Goal: Information Seeking & Learning: Learn about a topic

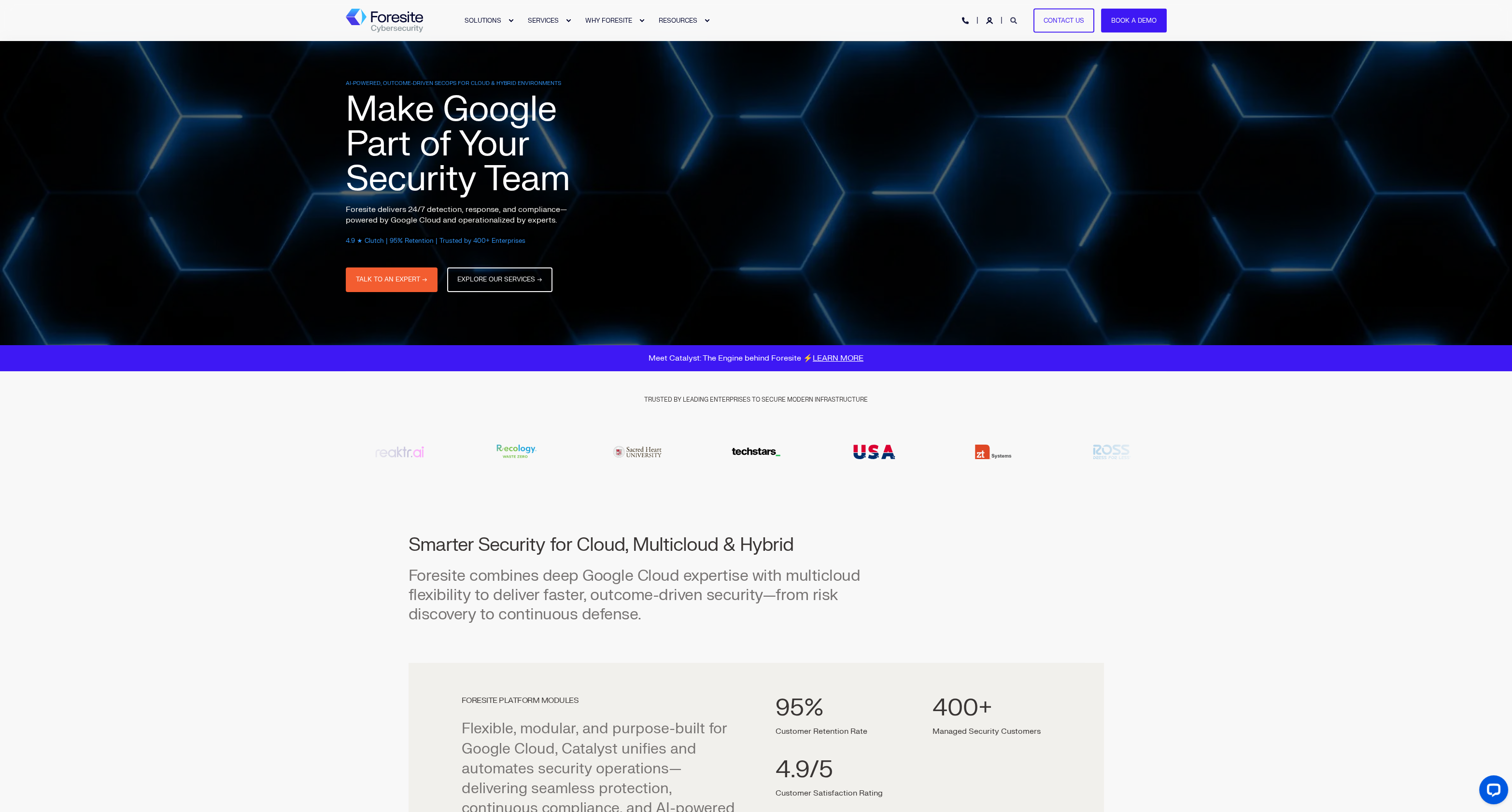
click at [1017, 21] on icon "Open Search" at bounding box center [1014, 21] width 7 height 7
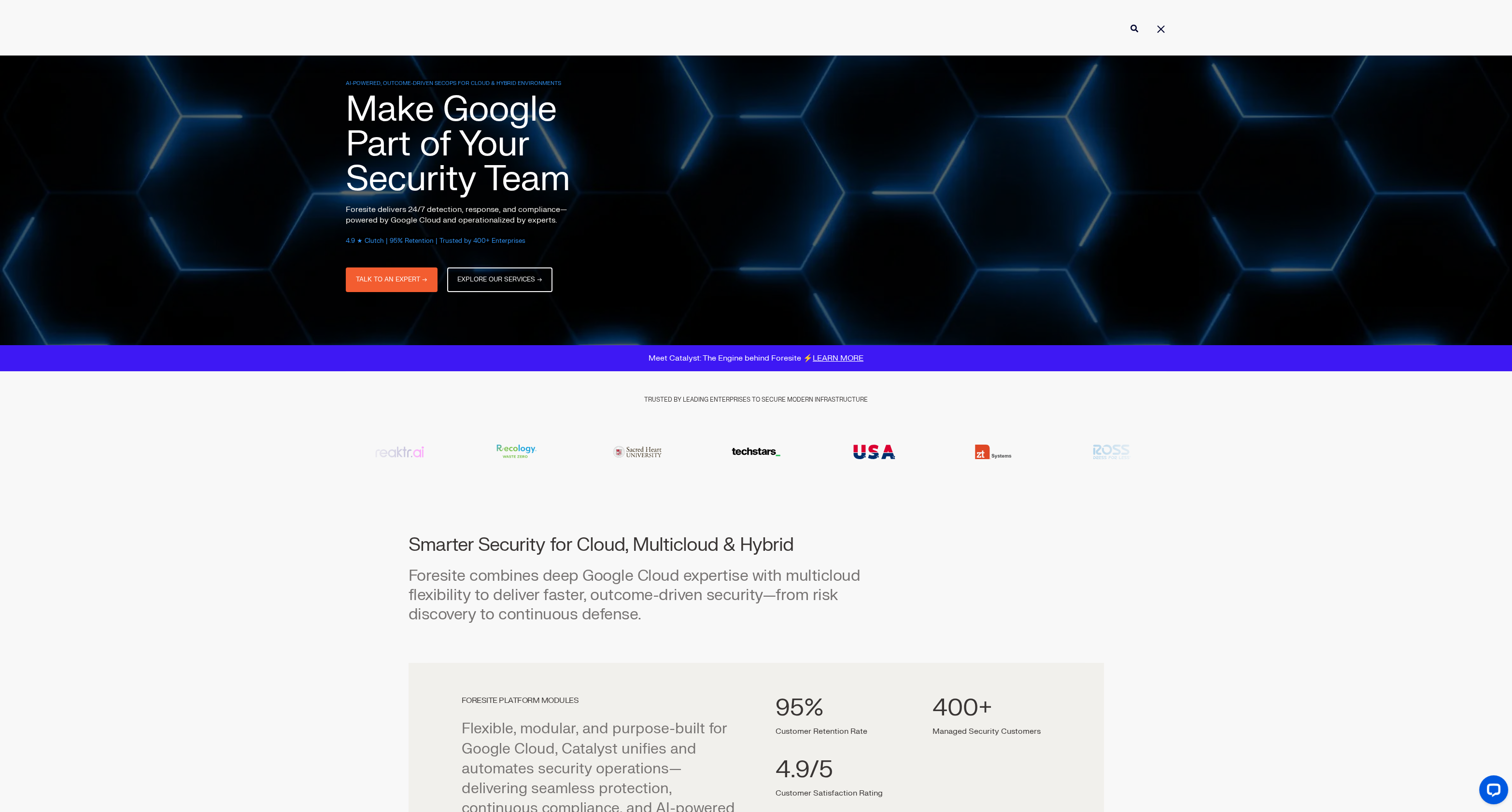
click at [257, 453] on div "TRUSTED BY LEADING ENTERPRISES TO SECURE MODERN INFRASTRUCTURE" at bounding box center [756, 433] width 1512 height 124
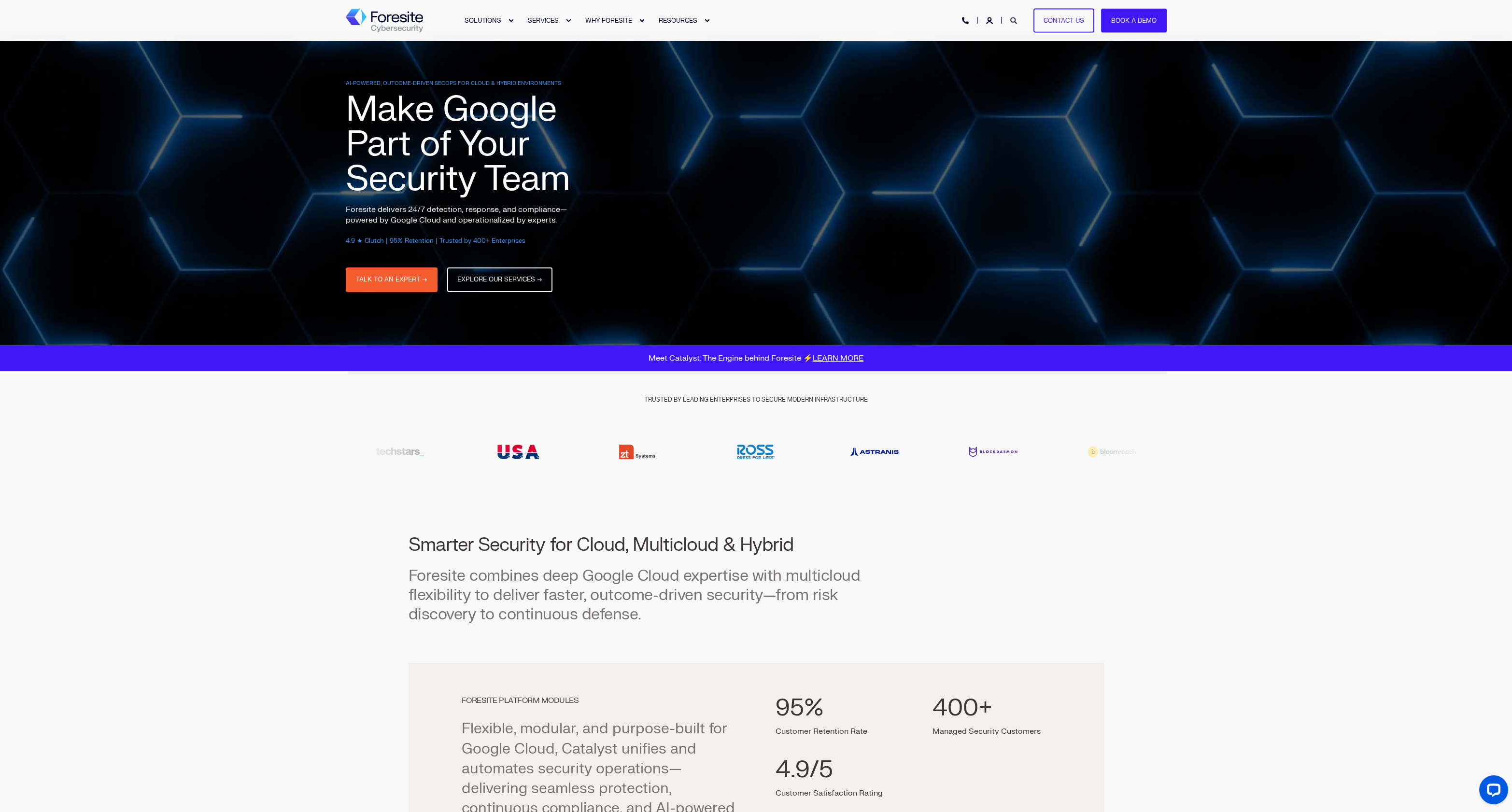
click at [1014, 20] on icon "Open Search" at bounding box center [1014, 21] width 7 height 7
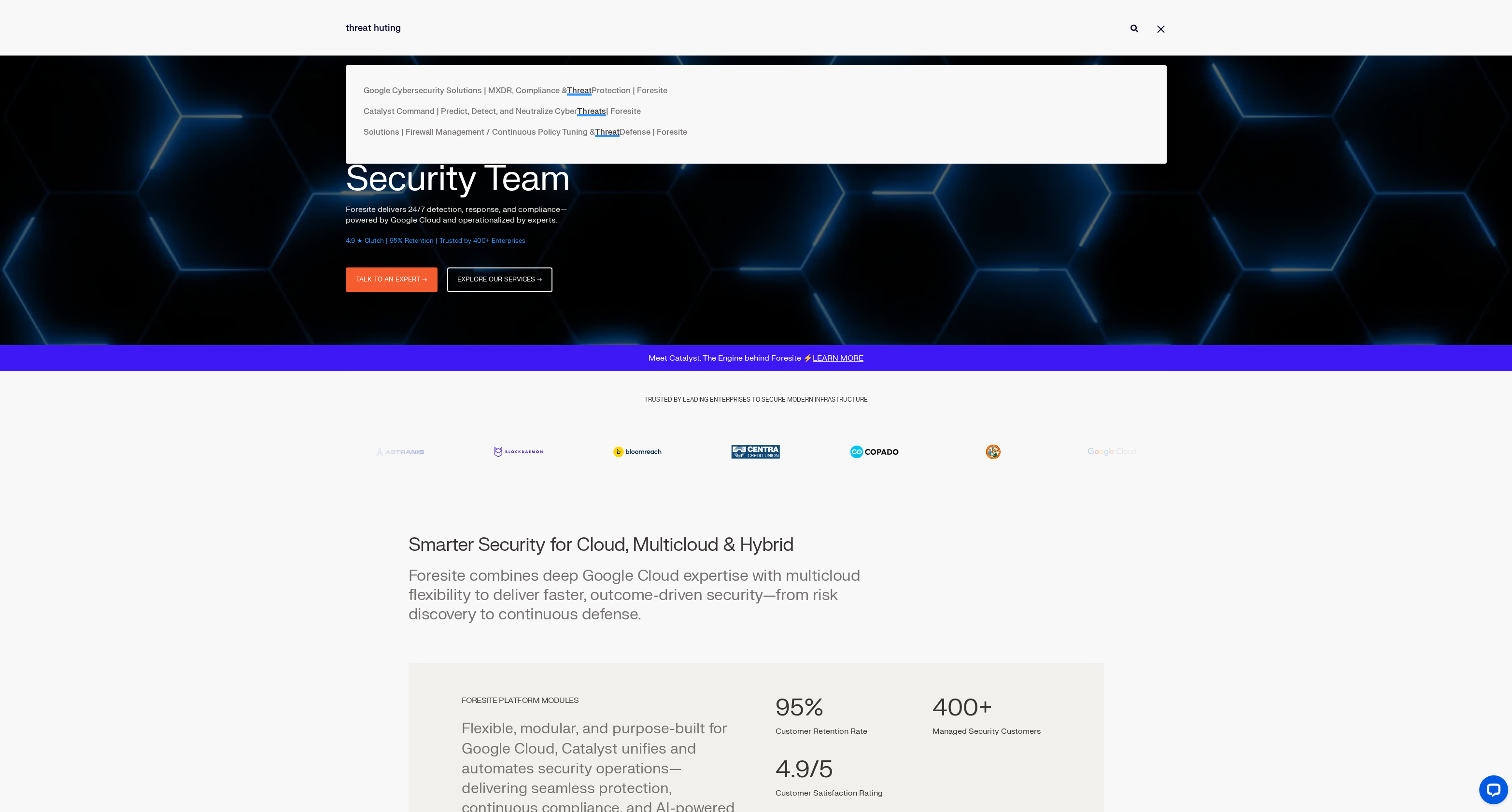
click at [415, 23] on input "threat huting" at bounding box center [756, 28] width 821 height 26
type input "threat hnting"
click at [1128, 23] on button "Perform Search" at bounding box center [1134, 28] width 11 height 11
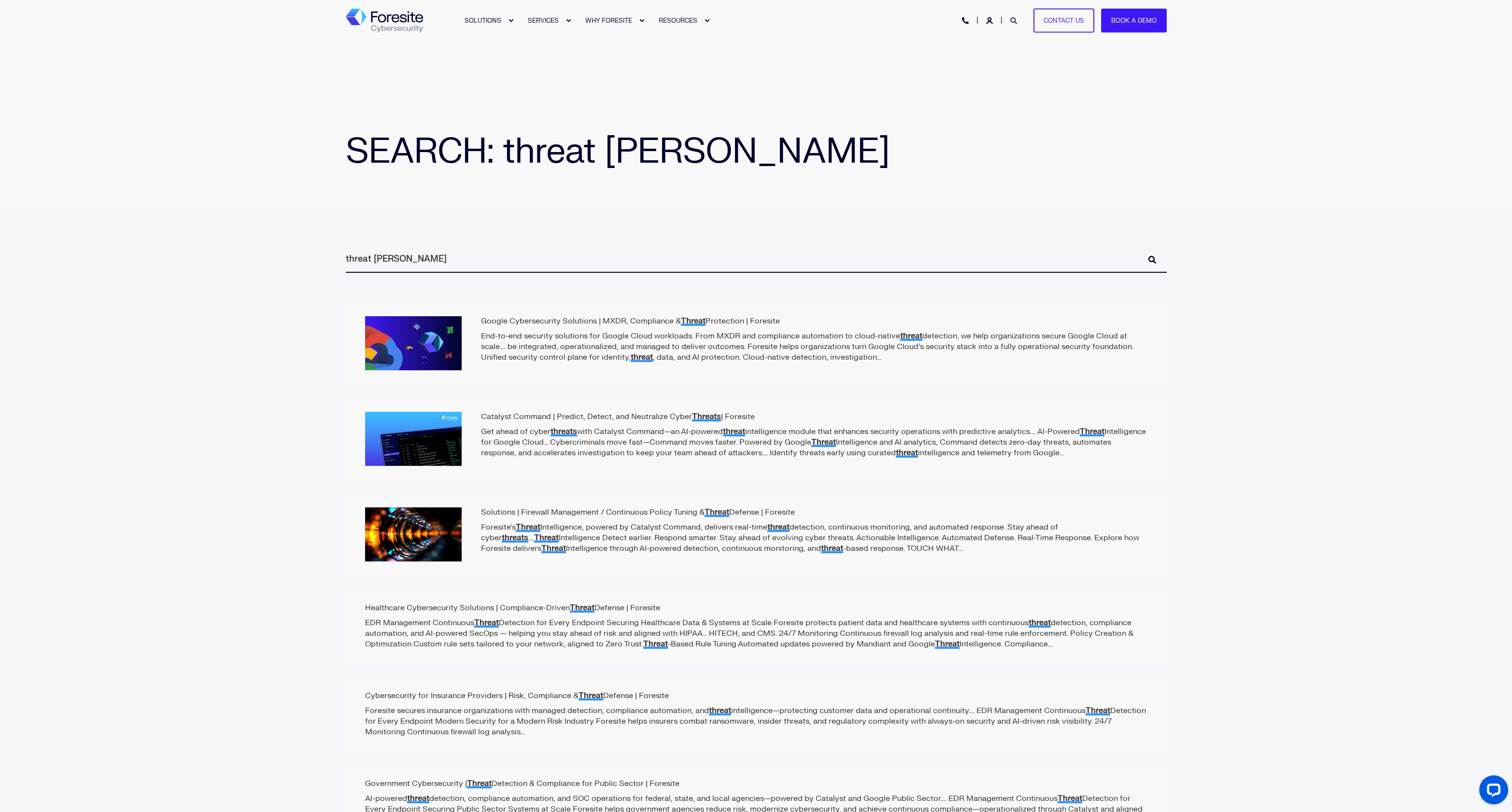
click at [1017, 18] on link "Open Search" at bounding box center [1015, 20] width 9 height 8
click at [418, 28] on input "Enter search Term" at bounding box center [756, 28] width 821 height 26
type input "threat hunting"
click at [1128, 23] on button "Perform Search" at bounding box center [1134, 28] width 11 height 11
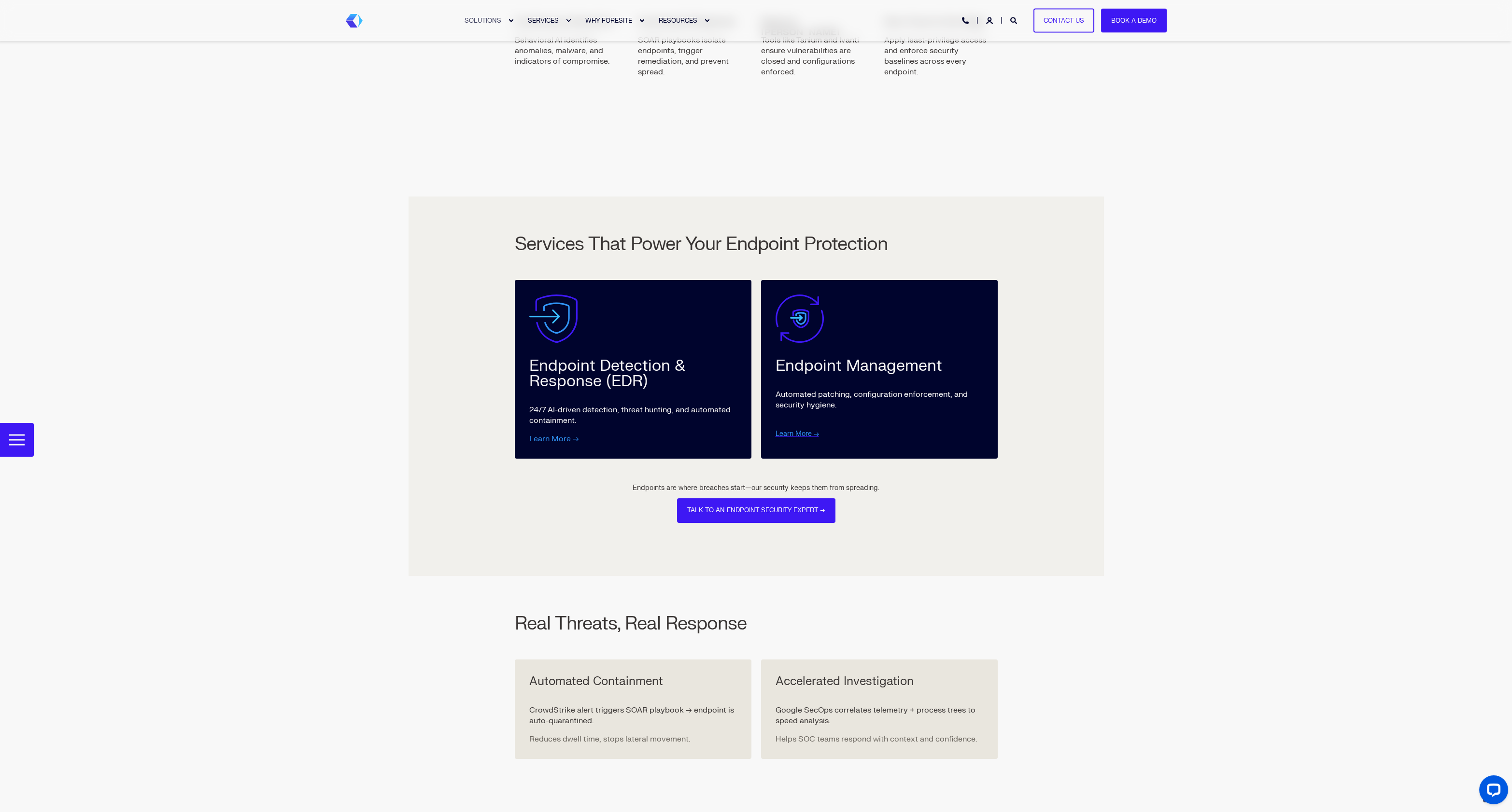
click at [569, 441] on link "Learn More →" at bounding box center [554, 438] width 50 height 9
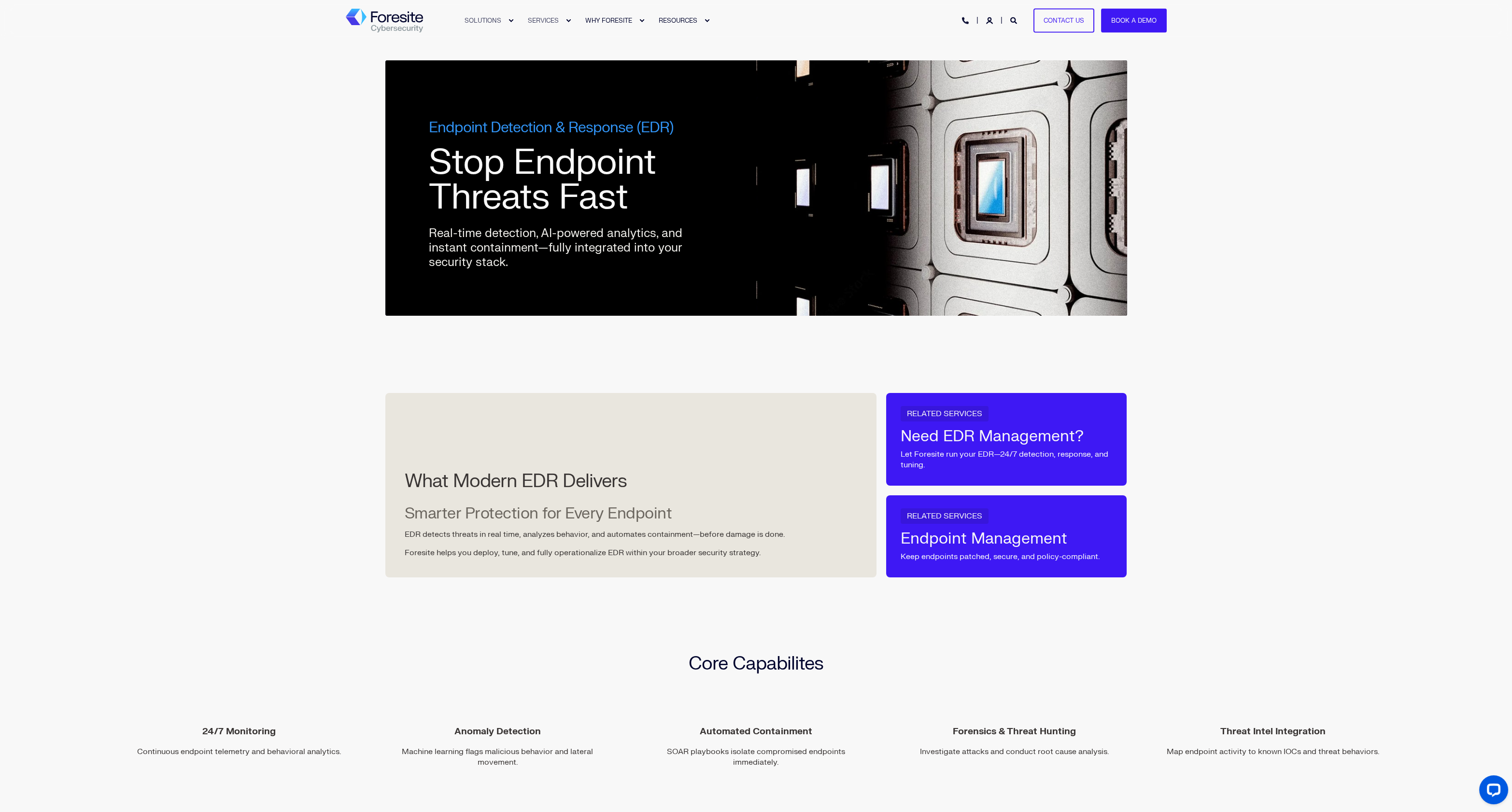
click at [238, 246] on div "Endpoint Detection & Response (EDR) Stop Endpoint Threats Fast Real-time detect…" at bounding box center [756, 198] width 1512 height 314
click at [982, 730] on span "Forensics & Threat Hunting" at bounding box center [1014, 731] width 220 height 11
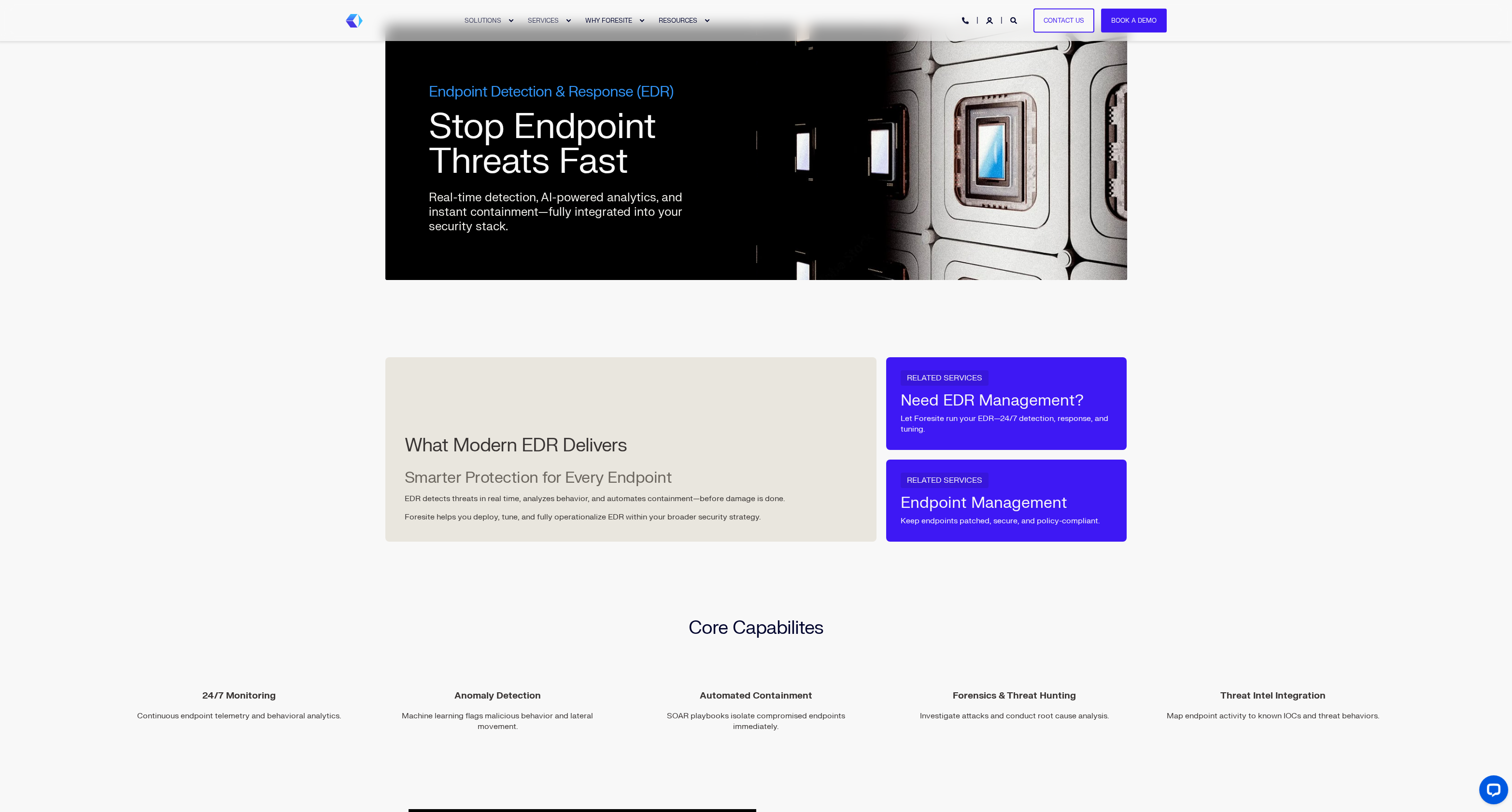
scroll to position [88, 0]
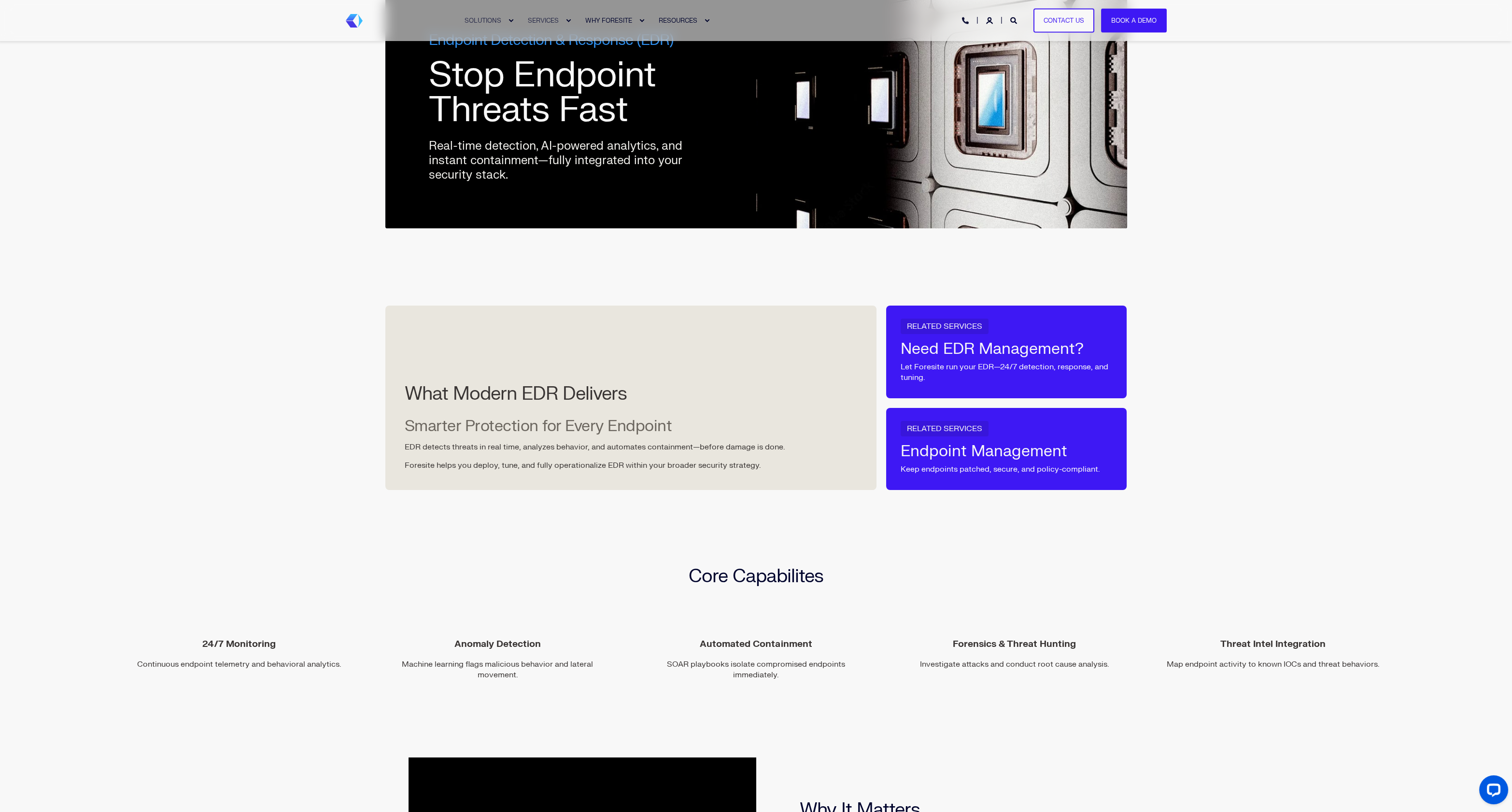
click at [331, 493] on div "What Modern EDR Delivers Smarter Protection for Every Endpoint EDR detects thre…" at bounding box center [756, 397] width 1512 height 261
click at [319, 469] on div "What Modern EDR Delivers Smarter Protection for Every Endpoint EDR detects thre…" at bounding box center [756, 397] width 1512 height 261
